Goal: Task Accomplishment & Management: Manage account settings

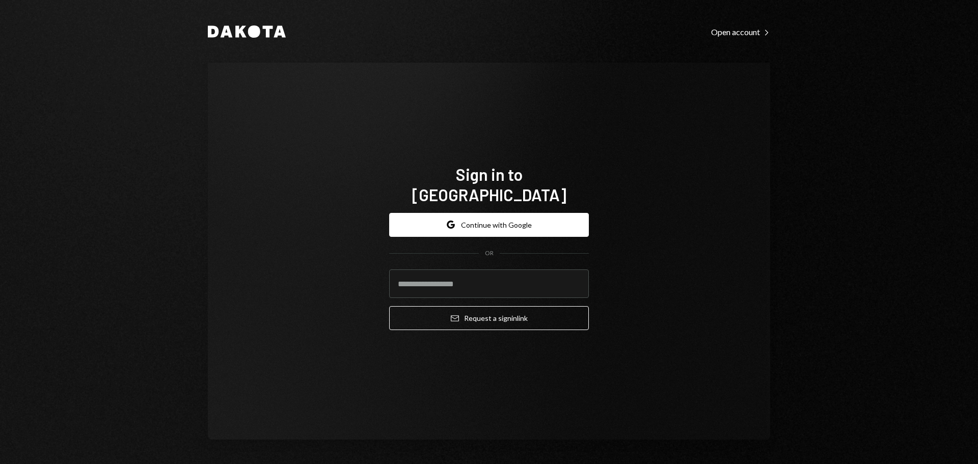
type input "**********"
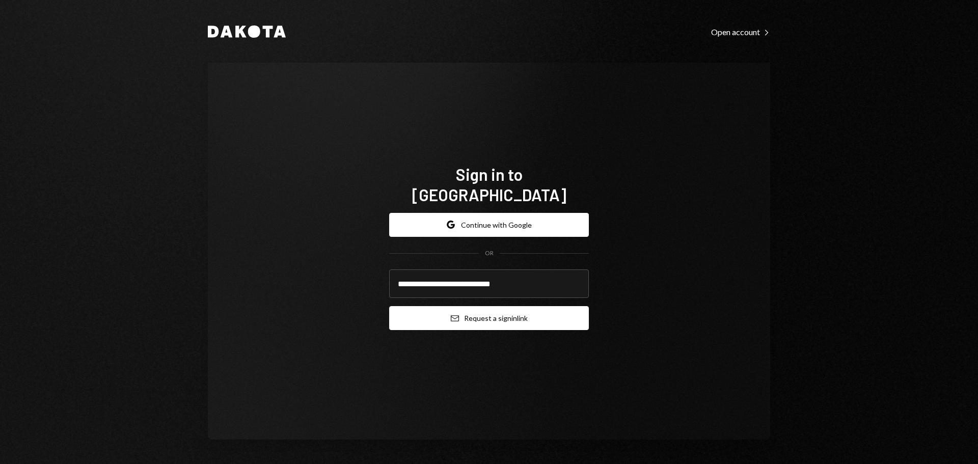
click at [441, 312] on button "Email Request a sign in link" at bounding box center [489, 318] width 200 height 24
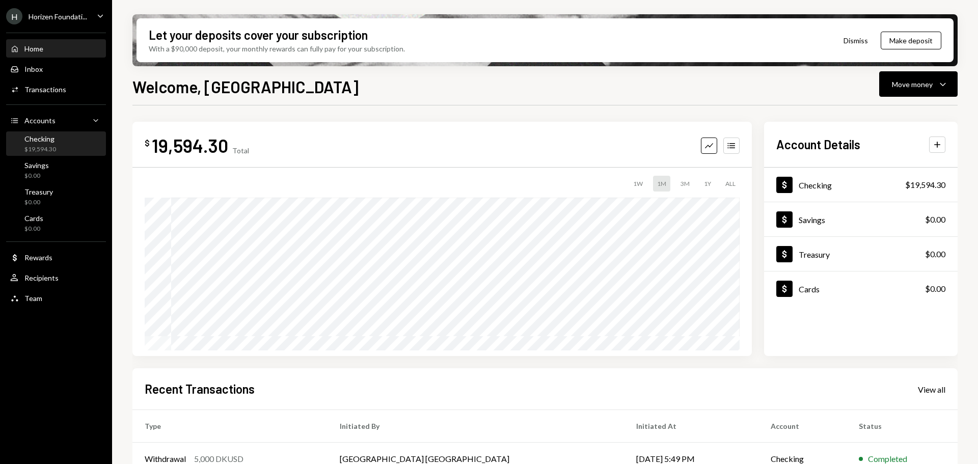
click at [56, 147] on div "Checking $19,594.30" at bounding box center [56, 144] width 92 height 19
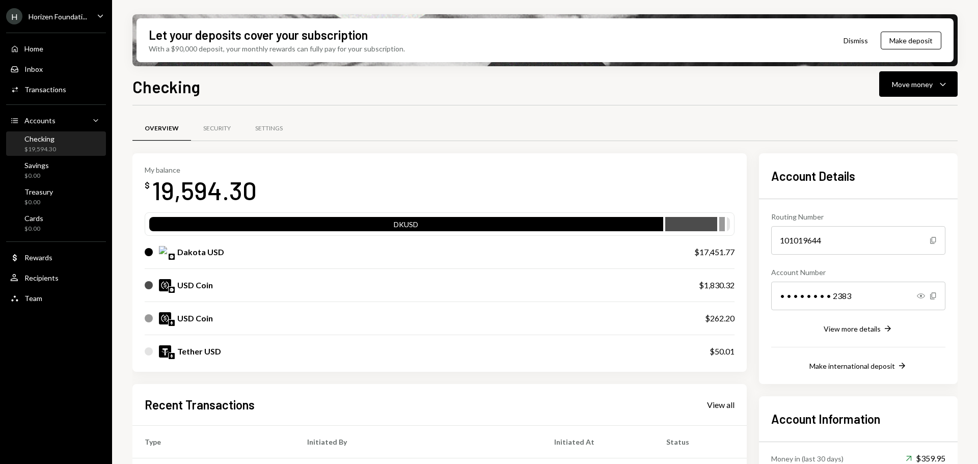
click at [65, 16] on div "Horizen Foundati..." at bounding box center [58, 16] width 59 height 9
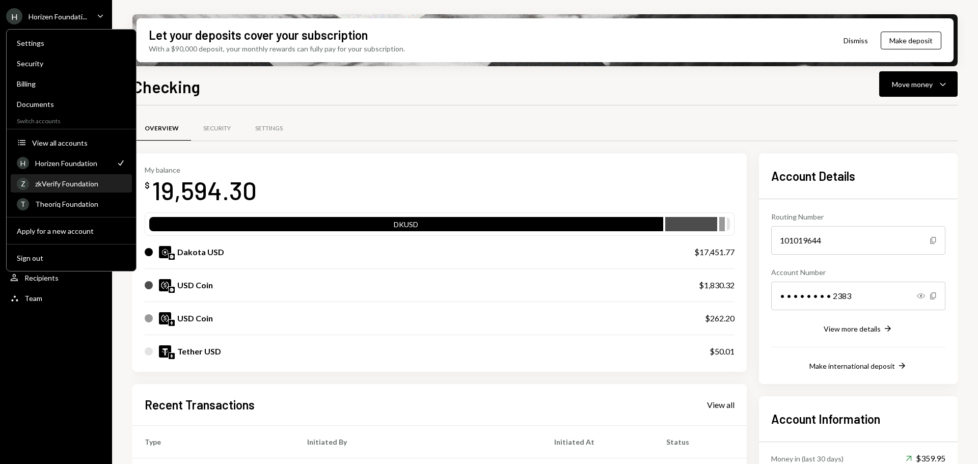
click at [59, 183] on div "zkVerify Foundation" at bounding box center [80, 183] width 91 height 9
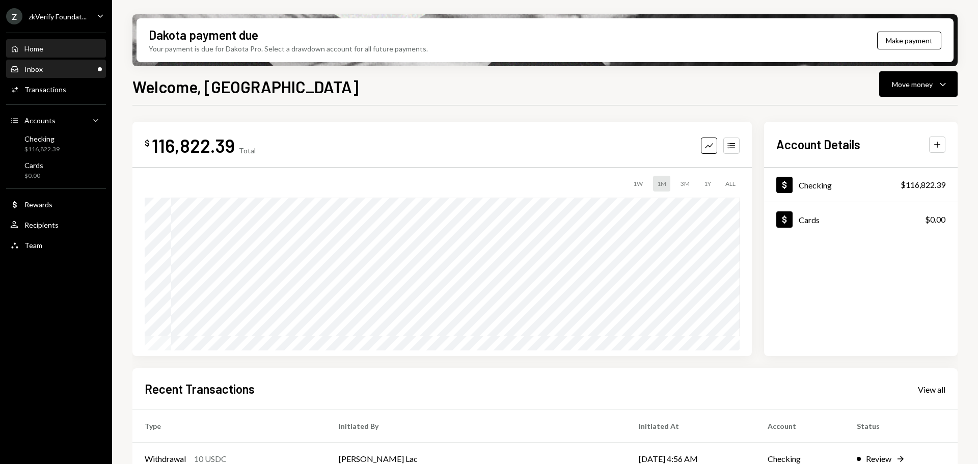
click at [58, 69] on div "Inbox Inbox" at bounding box center [56, 69] width 92 height 9
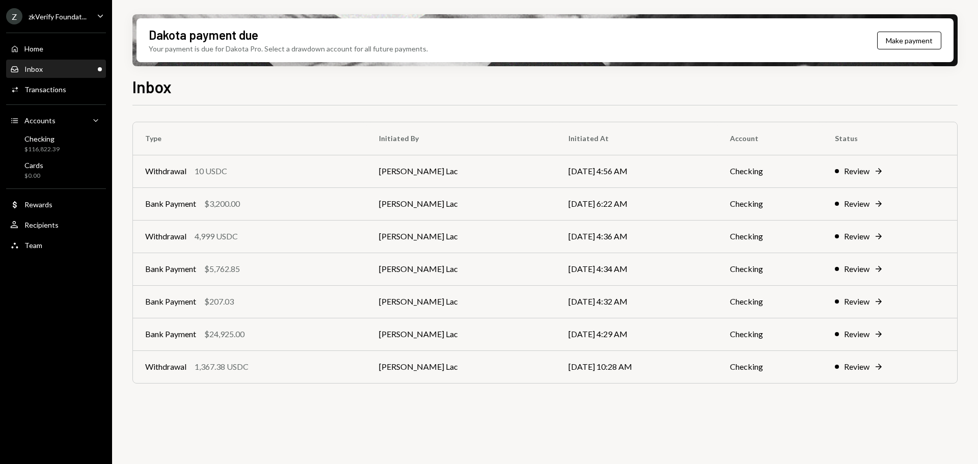
click at [68, 59] on div "Home Home Inbox Inbox Activities Transactions Accounts Accounts Caret Down Chec…" at bounding box center [56, 141] width 112 height 230
click at [176, 181] on td "Withdrawal 10 USDC" at bounding box center [250, 171] width 234 height 33
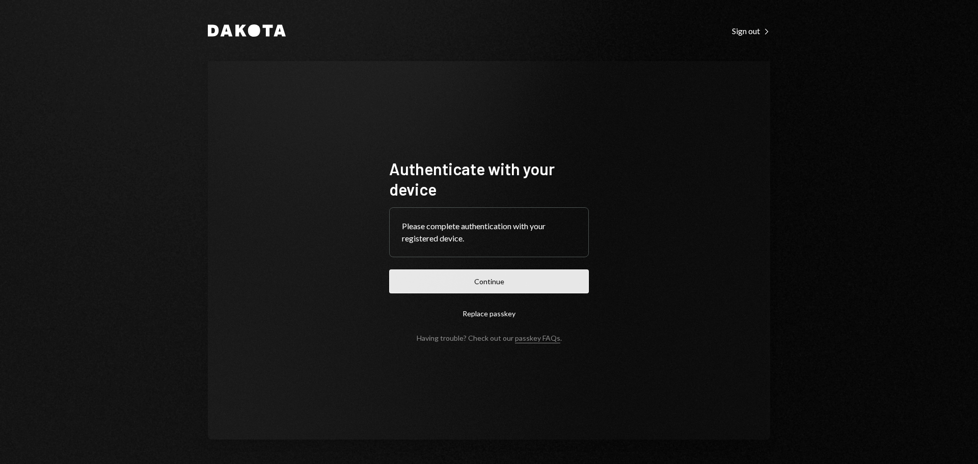
click at [434, 285] on button "Continue" at bounding box center [489, 282] width 200 height 24
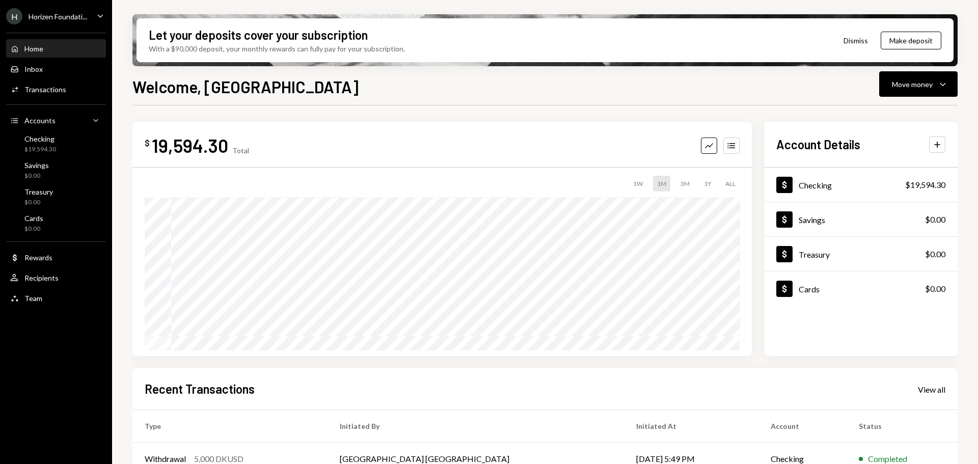
click at [65, 17] on div "Horizen Foundati..." at bounding box center [58, 16] width 59 height 9
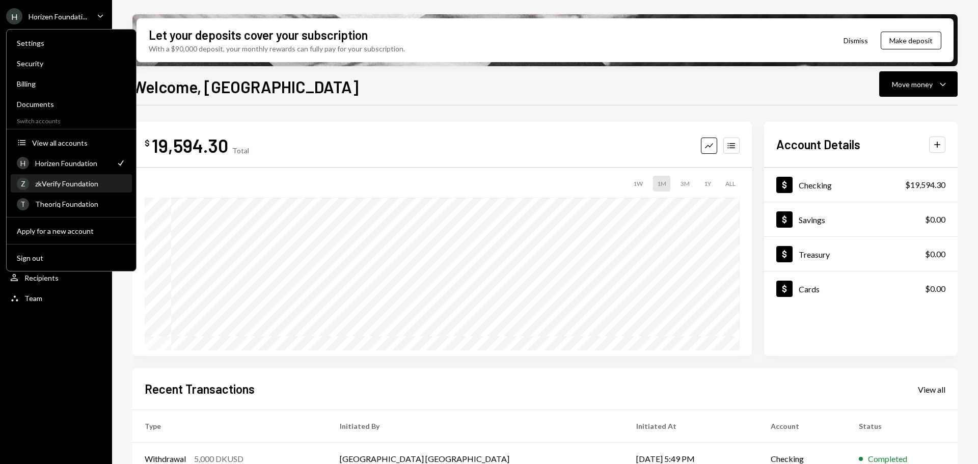
click at [65, 185] on div "zkVerify Foundation" at bounding box center [80, 183] width 91 height 9
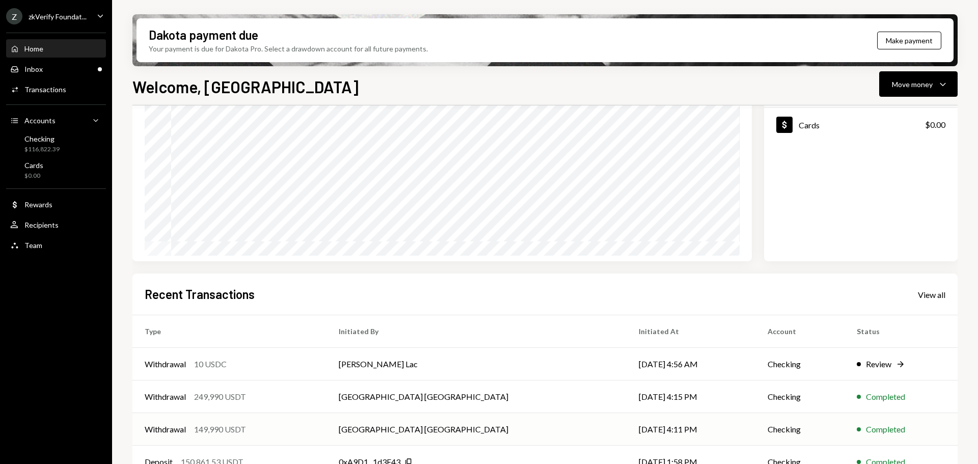
scroll to position [102, 0]
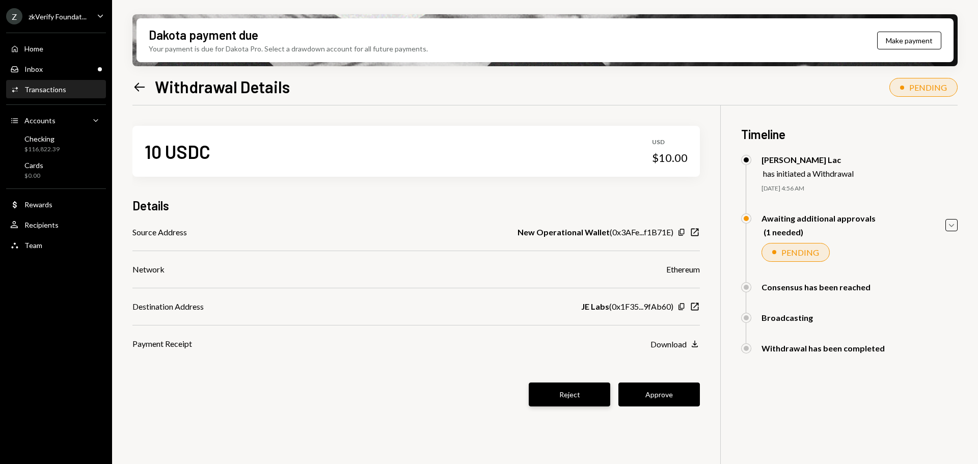
click at [575, 400] on button "Reject" at bounding box center [570, 395] width 82 height 24
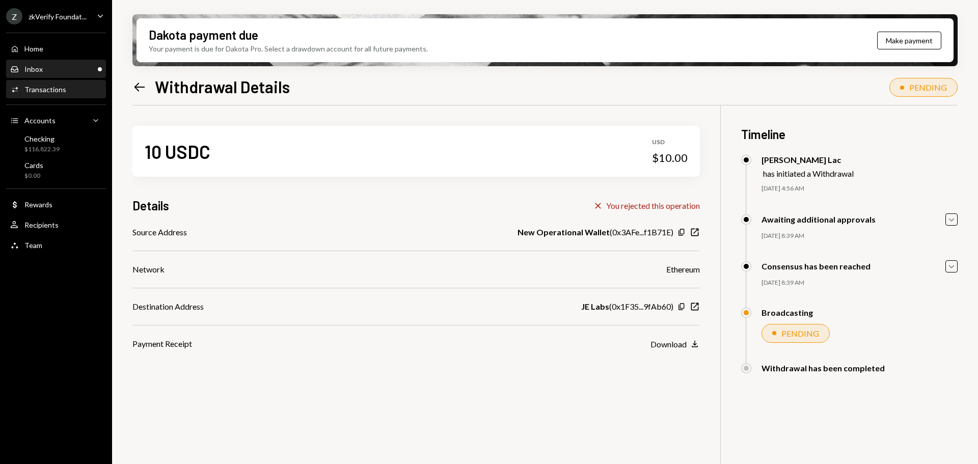
click at [58, 69] on div "Inbox Inbox" at bounding box center [56, 69] width 92 height 9
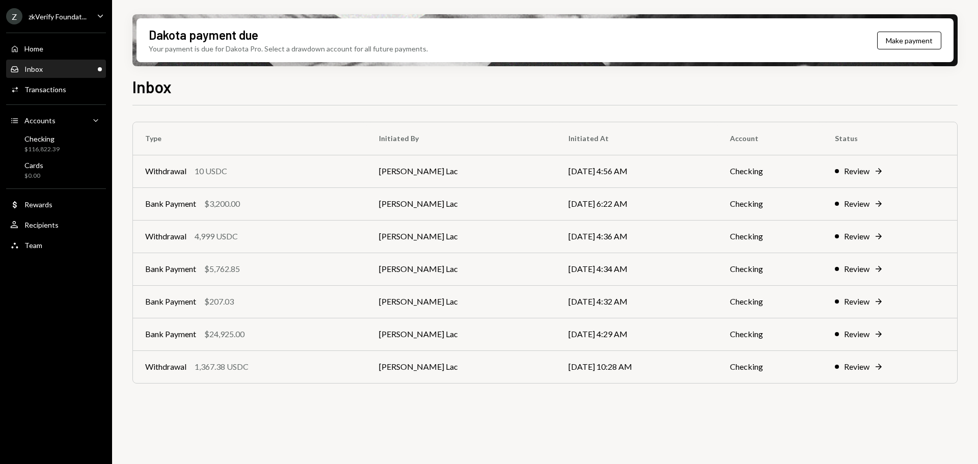
click at [56, 68] on div "Inbox Inbox" at bounding box center [56, 69] width 92 height 9
click at [37, 68] on div "Inbox" at bounding box center [33, 69] width 18 height 9
click at [303, 173] on div "Withdrawal 10 USDC" at bounding box center [249, 171] width 209 height 12
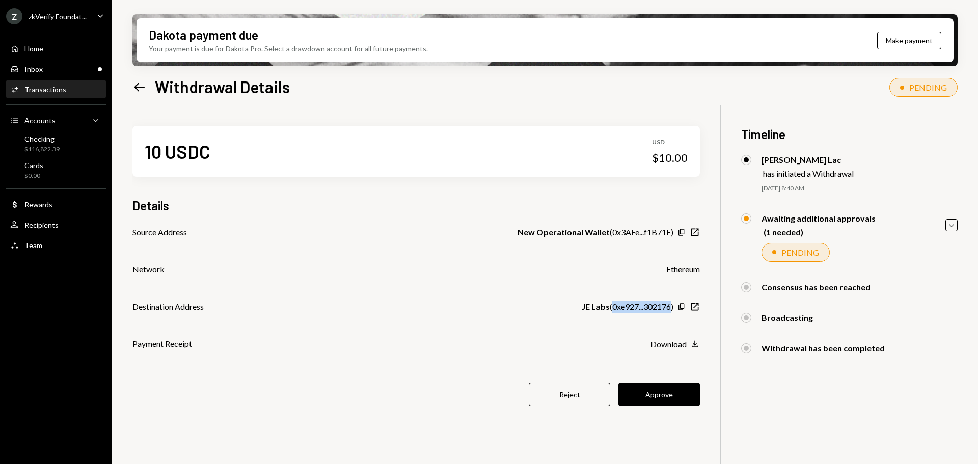
drag, startPoint x: 610, startPoint y: 306, endPoint x: 671, endPoint y: 307, distance: 61.1
click at [671, 307] on div "JE Labs ( 0xe927...302176 )" at bounding box center [628, 307] width 92 height 12
click at [635, 393] on button "Approve" at bounding box center [660, 395] width 82 height 24
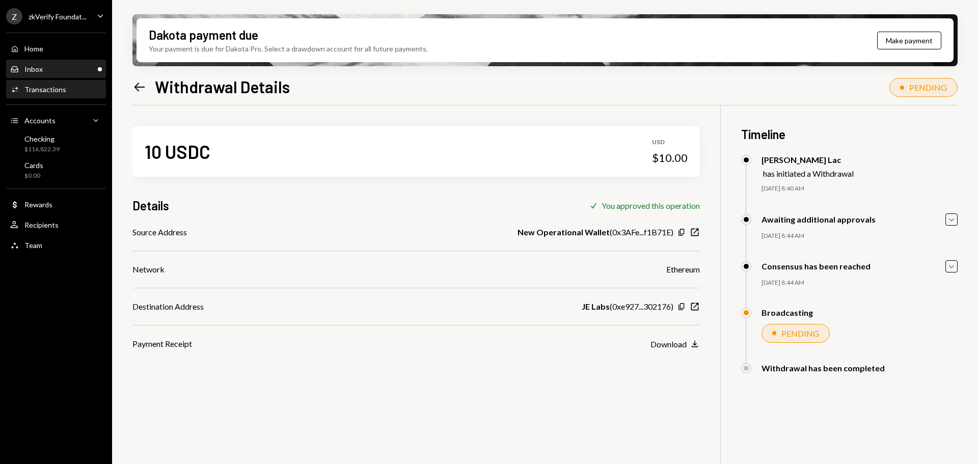
click at [70, 75] on div "Inbox Inbox" at bounding box center [56, 69] width 92 height 17
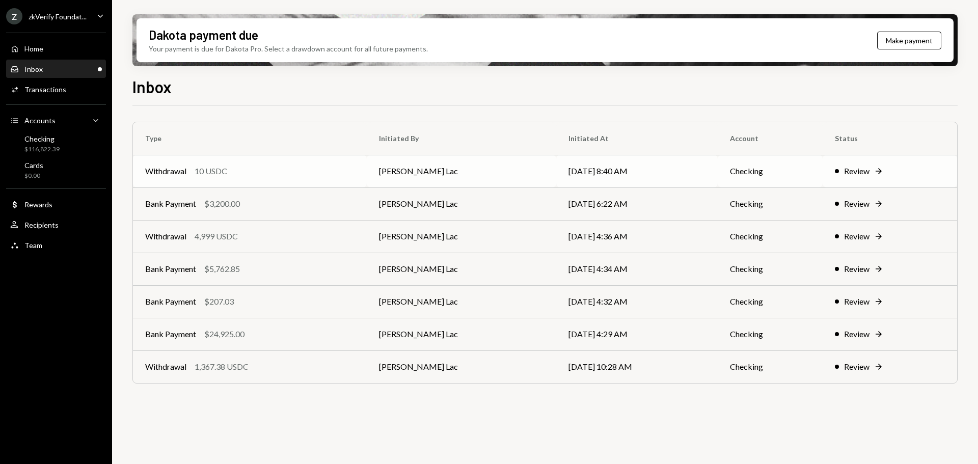
click at [294, 168] on div "Withdrawal 10 USDC" at bounding box center [249, 171] width 209 height 12
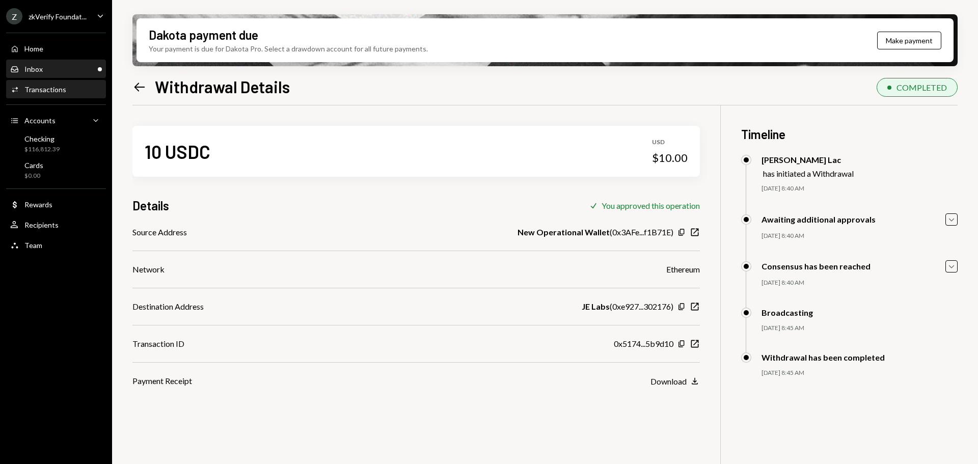
click at [87, 73] on div "Inbox Inbox" at bounding box center [56, 69] width 92 height 9
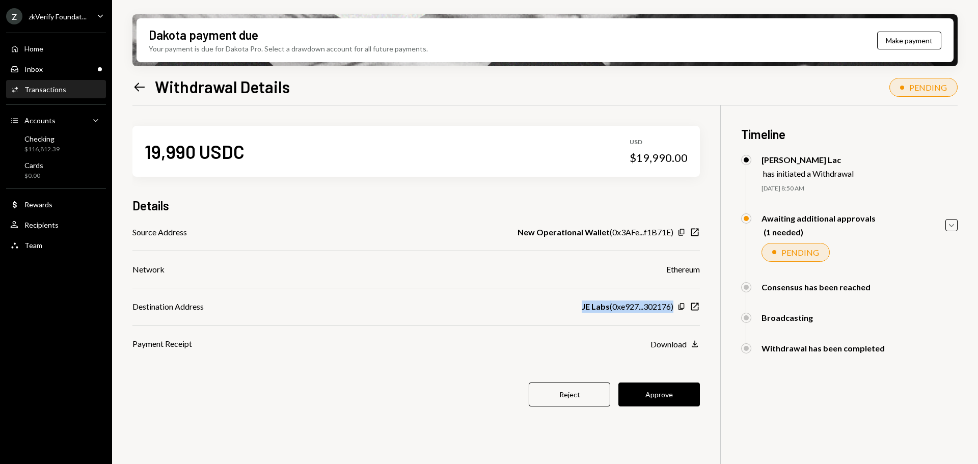
drag, startPoint x: 580, startPoint y: 305, endPoint x: 678, endPoint y: 313, distance: 98.1
click at [678, 313] on div "Source Address New Operational Wallet ( 0x3AFe...f1B71E ) Copy New Window Netwo…" at bounding box center [416, 288] width 568 height 124
click at [660, 309] on div "JE Labs ( 0xe927...302176 )" at bounding box center [628, 307] width 92 height 12
drag, startPoint x: 611, startPoint y: 305, endPoint x: 667, endPoint y: 307, distance: 56.1
click at [667, 307] on div "JE Labs ( 0xe927...302176 )" at bounding box center [628, 307] width 92 height 12
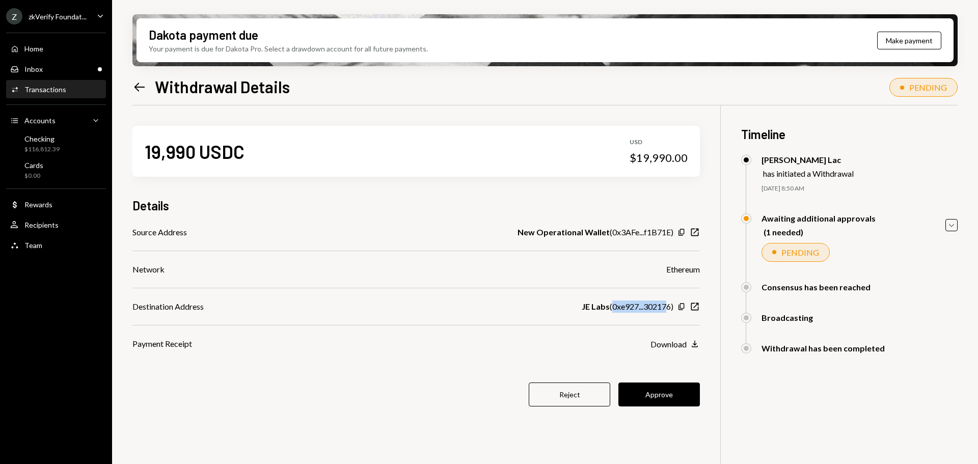
click at [641, 307] on div "JE Labs ( 0xe927...302176 )" at bounding box center [628, 307] width 92 height 12
click at [659, 399] on button "Approve" at bounding box center [660, 395] width 82 height 24
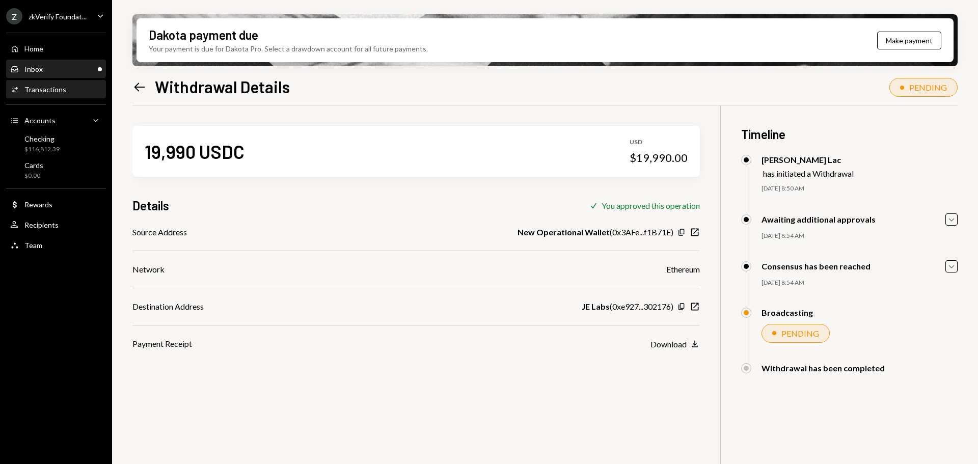
click at [24, 76] on div "Inbox Inbox" at bounding box center [56, 69] width 92 height 17
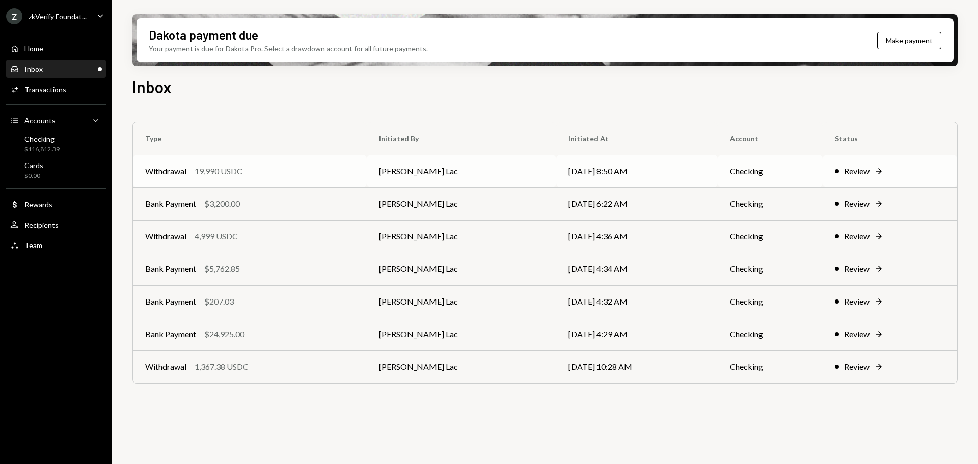
click at [367, 182] on td "Withdrawal 19,990 USDC" at bounding box center [250, 171] width 234 height 33
